Goal: Information Seeking & Learning: Learn about a topic

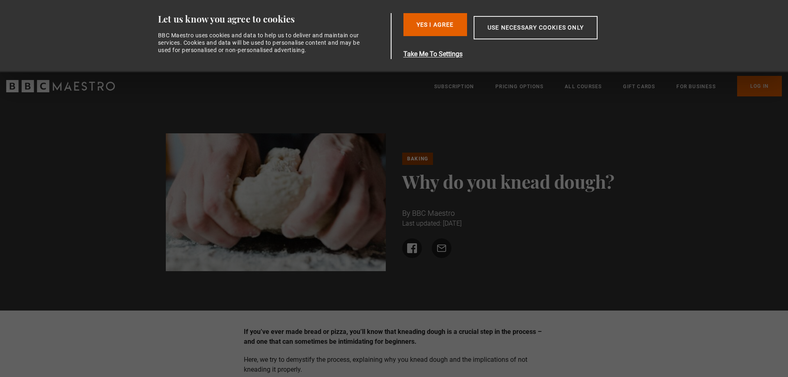
click at [417, 157] on link "Baking" at bounding box center [417, 159] width 31 height 12
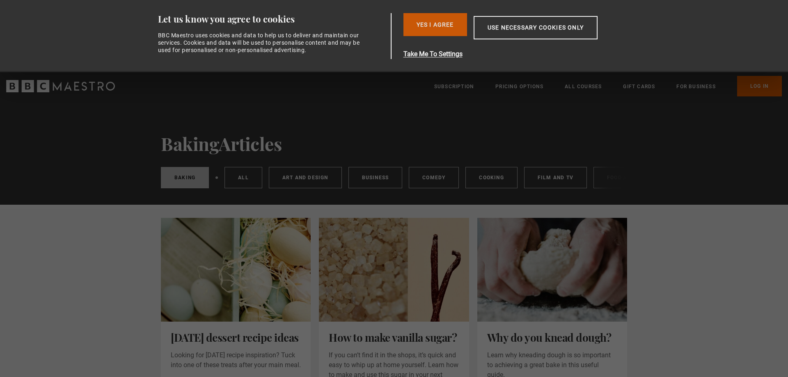
click at [430, 21] on button "Yes I Agree" at bounding box center [435, 24] width 64 height 23
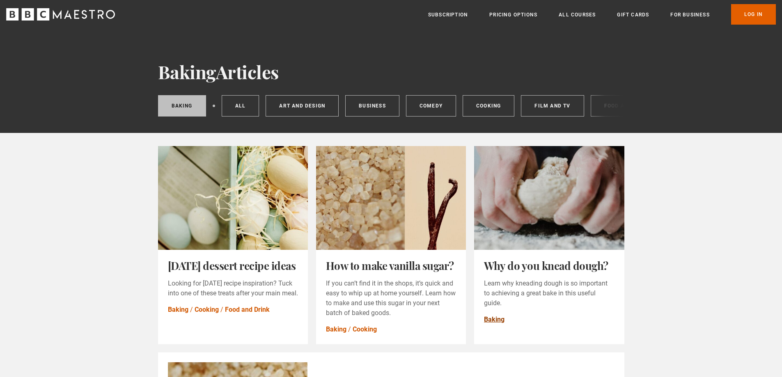
click at [496, 324] on link "Baking" at bounding box center [494, 320] width 21 height 10
click at [494, 324] on link "Baking" at bounding box center [494, 320] width 21 height 10
click at [493, 323] on link "Baking" at bounding box center [494, 320] width 21 height 10
click at [496, 324] on link "Baking" at bounding box center [494, 320] width 21 height 10
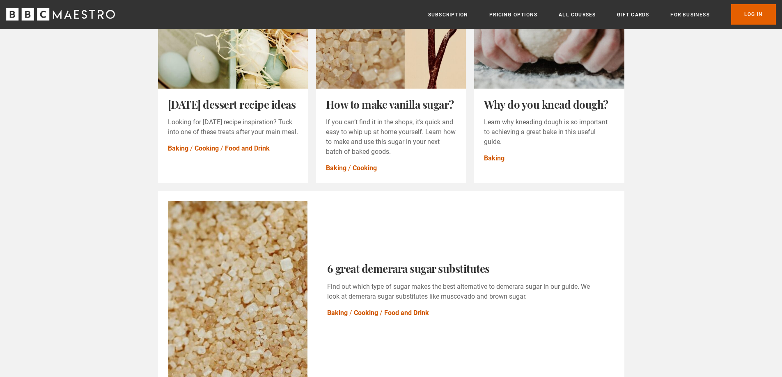
scroll to position [151, 0]
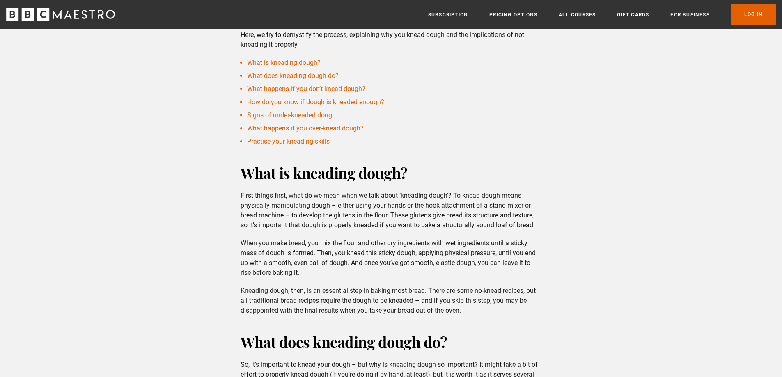
scroll to position [257, 0]
